Goal: Information Seeking & Learning: Learn about a topic

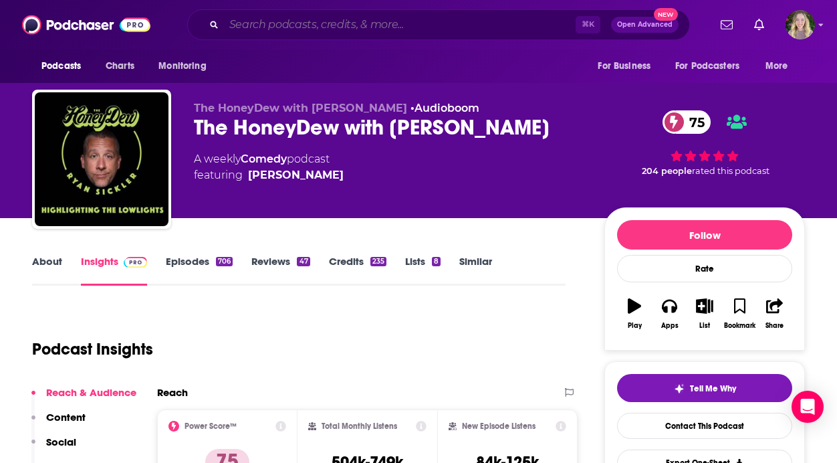
click at [267, 19] on input "Search podcasts, credits, & more..." at bounding box center [400, 24] width 352 height 21
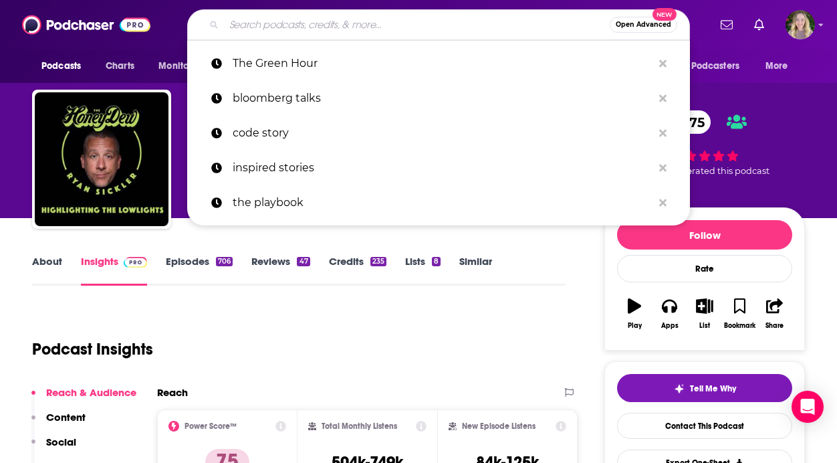
paste input "The Playbook With [PERSON_NAME]"
type input "The Playbook With [PERSON_NAME]"
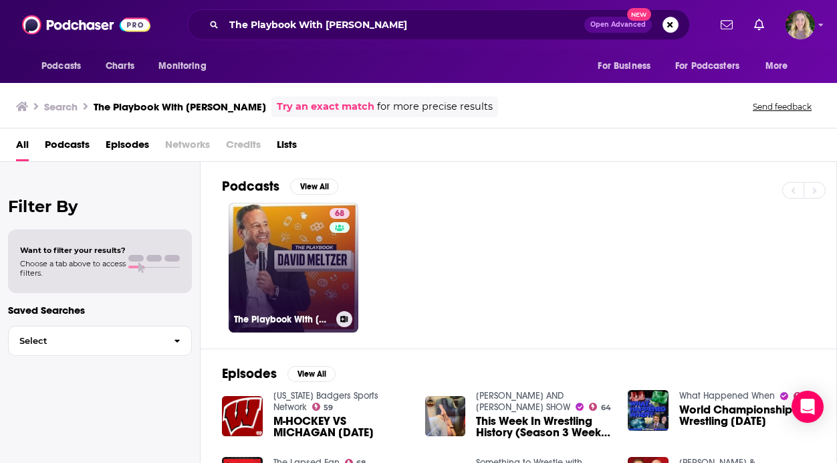
click at [300, 287] on link "68 The Playbook With [PERSON_NAME]" at bounding box center [294, 268] width 130 height 130
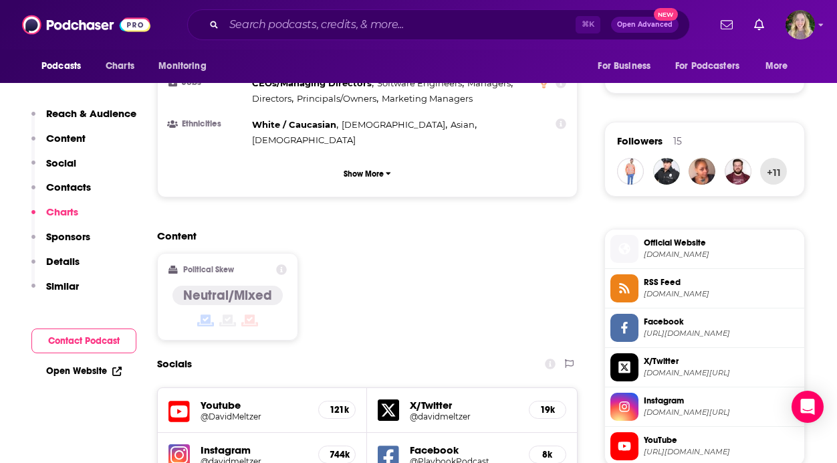
scroll to position [702, 0]
